Goal: Task Accomplishment & Management: Use online tool/utility

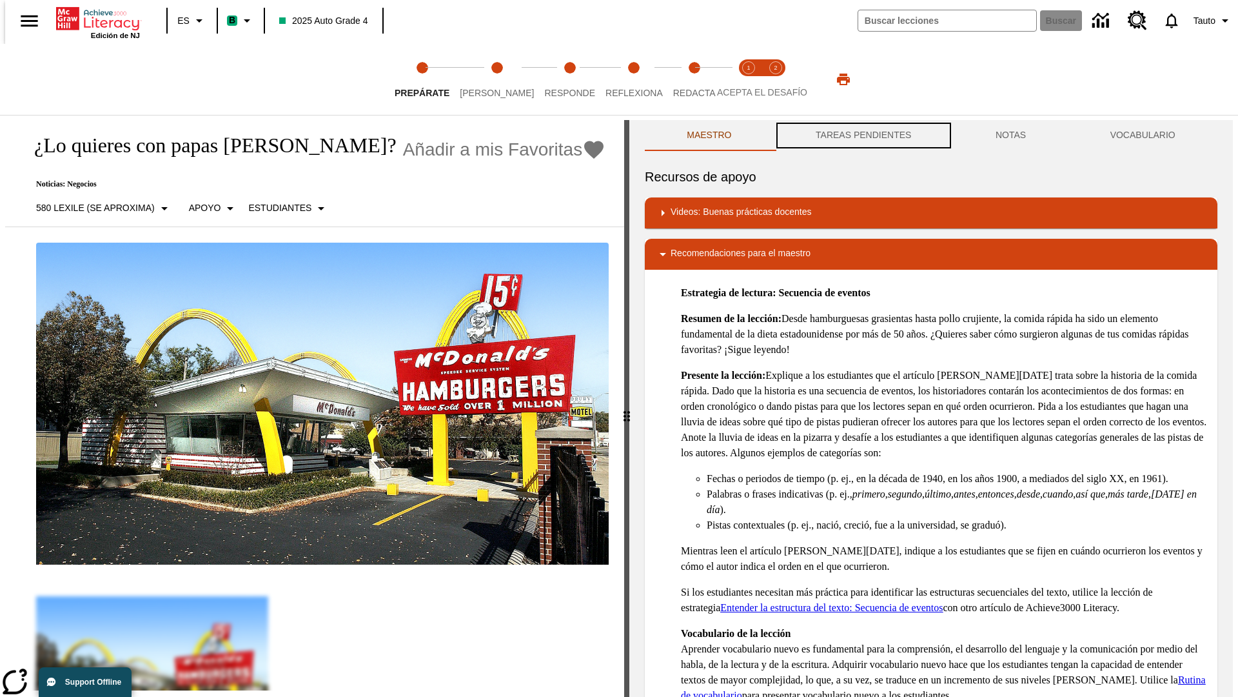
click at [862, 135] on button "TAREAS PENDIENTES" at bounding box center [864, 135] width 180 height 31
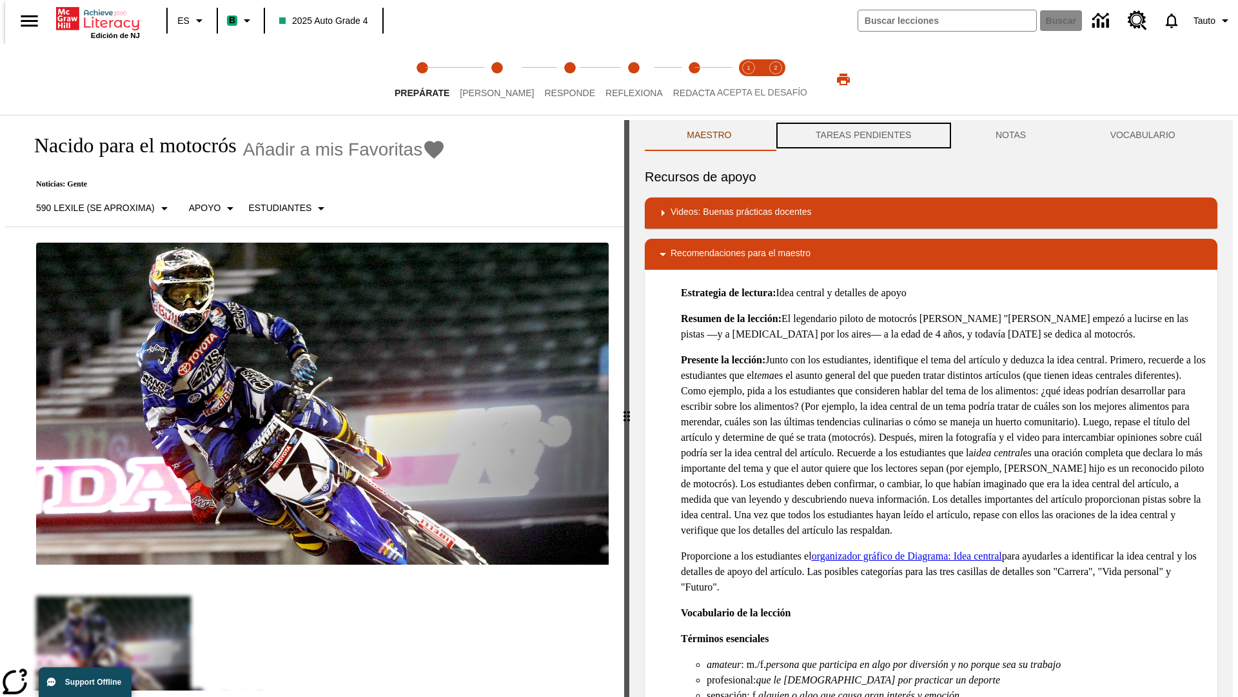
click at [862, 135] on button "TAREAS PENDIENTES" at bounding box center [864, 135] width 180 height 31
